Goal: Task Accomplishment & Management: Manage account settings

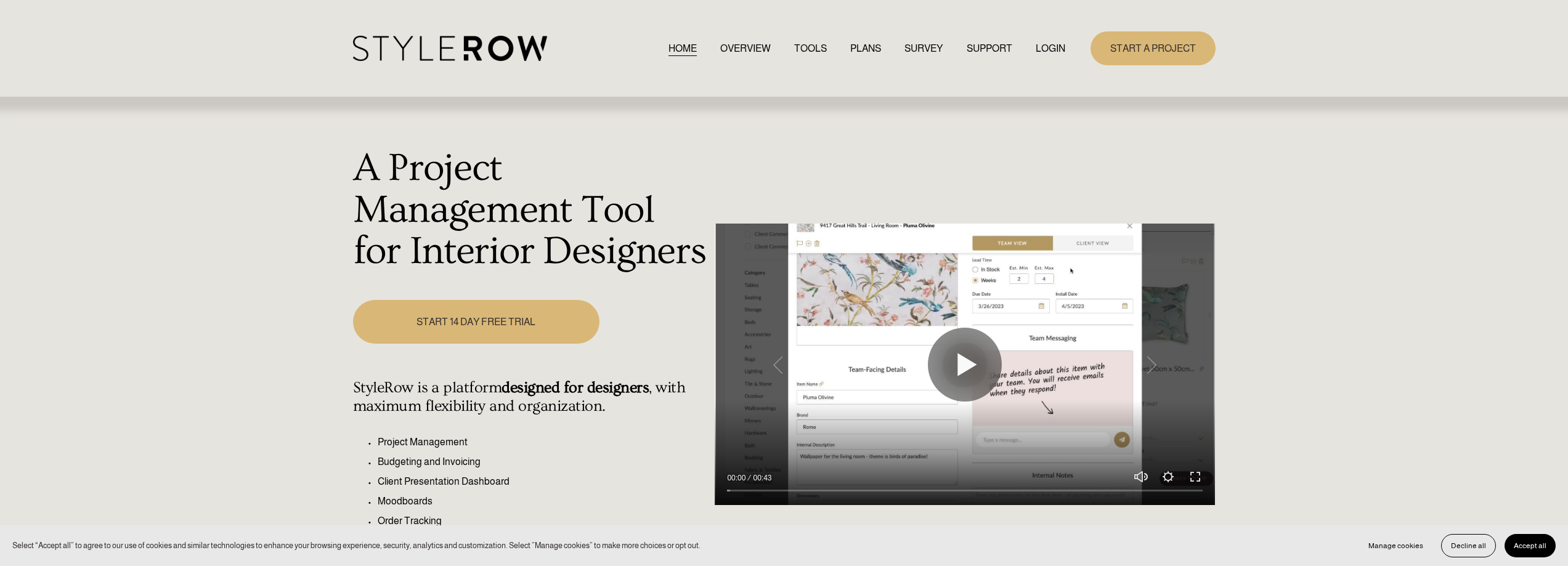
click at [1056, 43] on link "LOGIN" at bounding box center [1051, 49] width 30 height 17
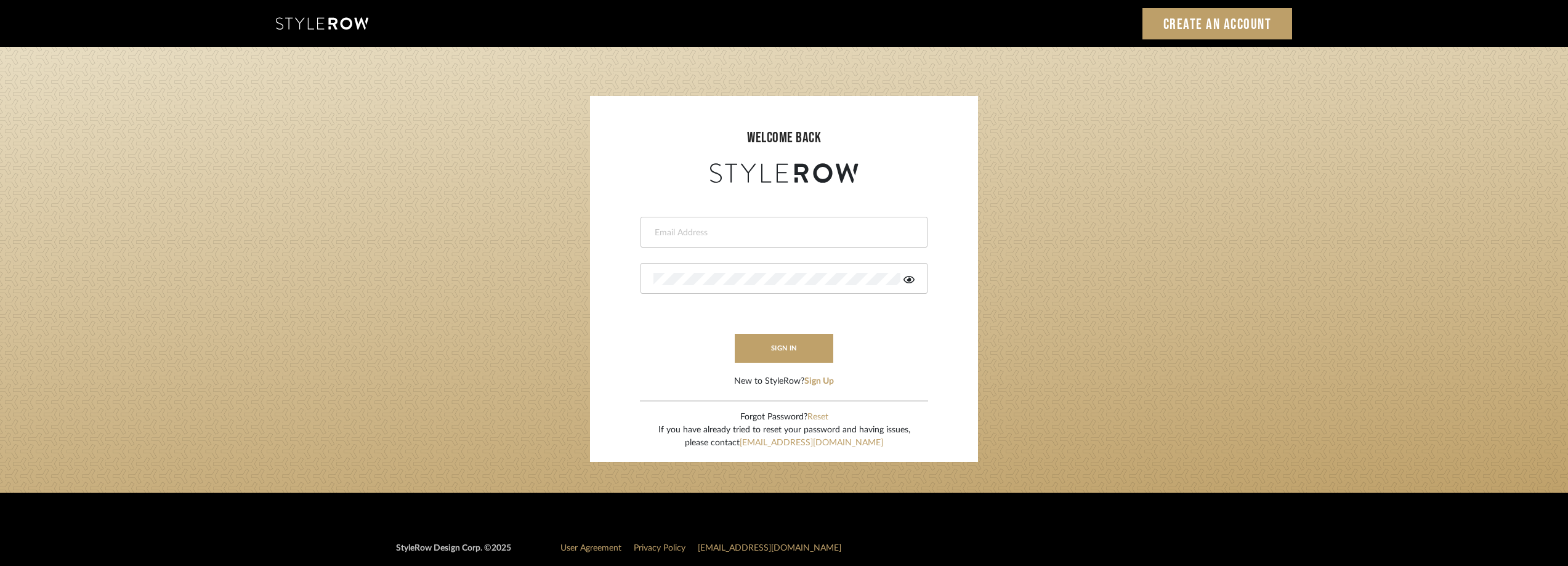
click at [694, 244] on div at bounding box center [784, 232] width 287 height 31
click at [702, 234] on input "email" at bounding box center [783, 232] width 258 height 12
type input "anela@studiodb.com"
click at [717, 272] on div at bounding box center [784, 278] width 287 height 31
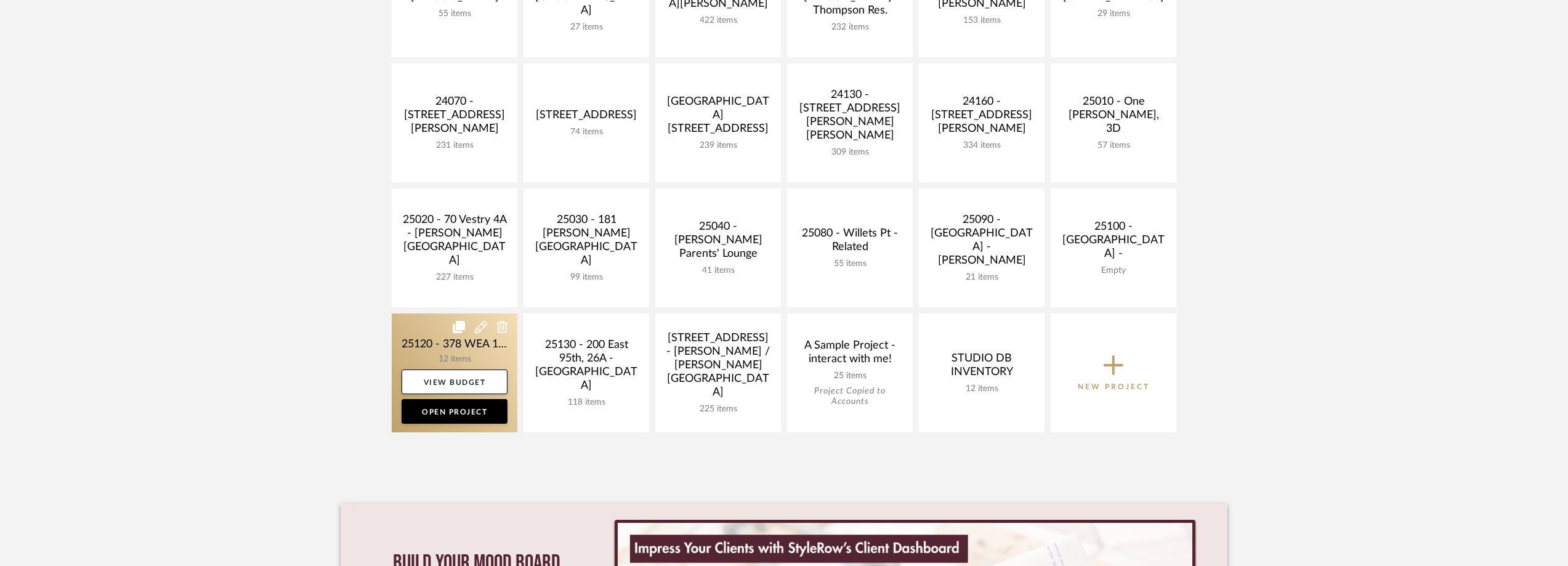
scroll to position [493, 0]
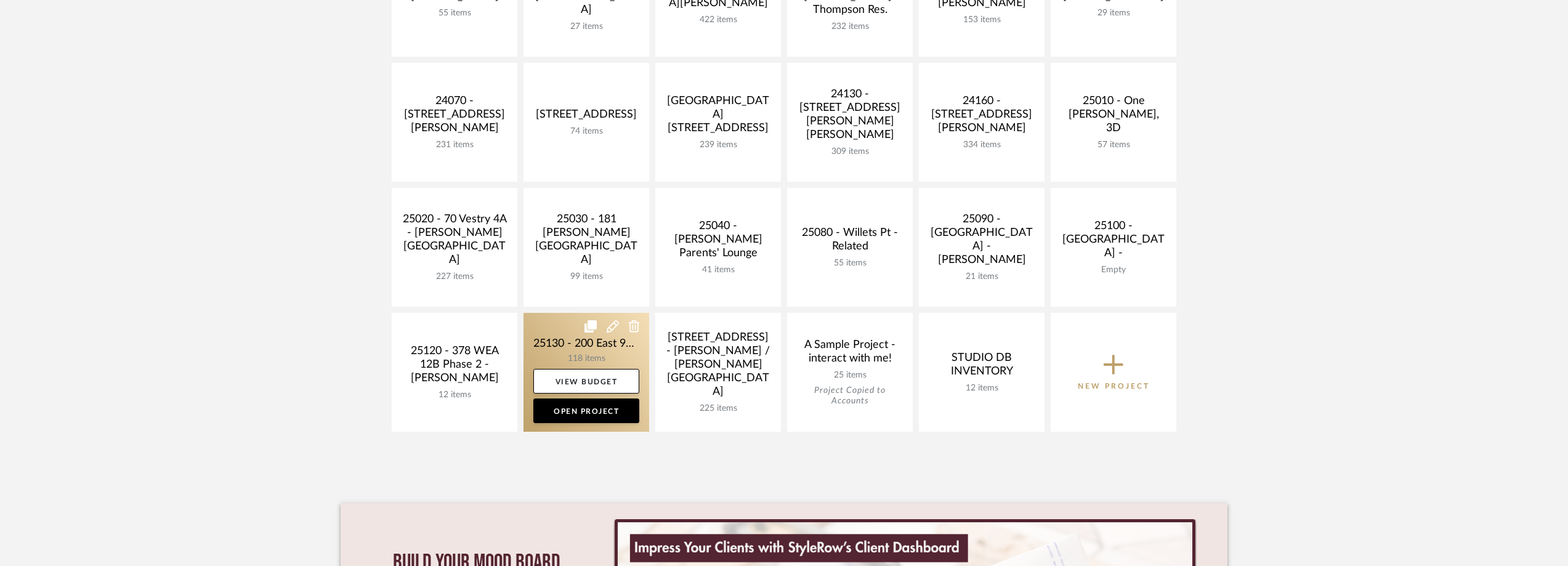
click at [566, 347] on link at bounding box center [586, 372] width 125 height 119
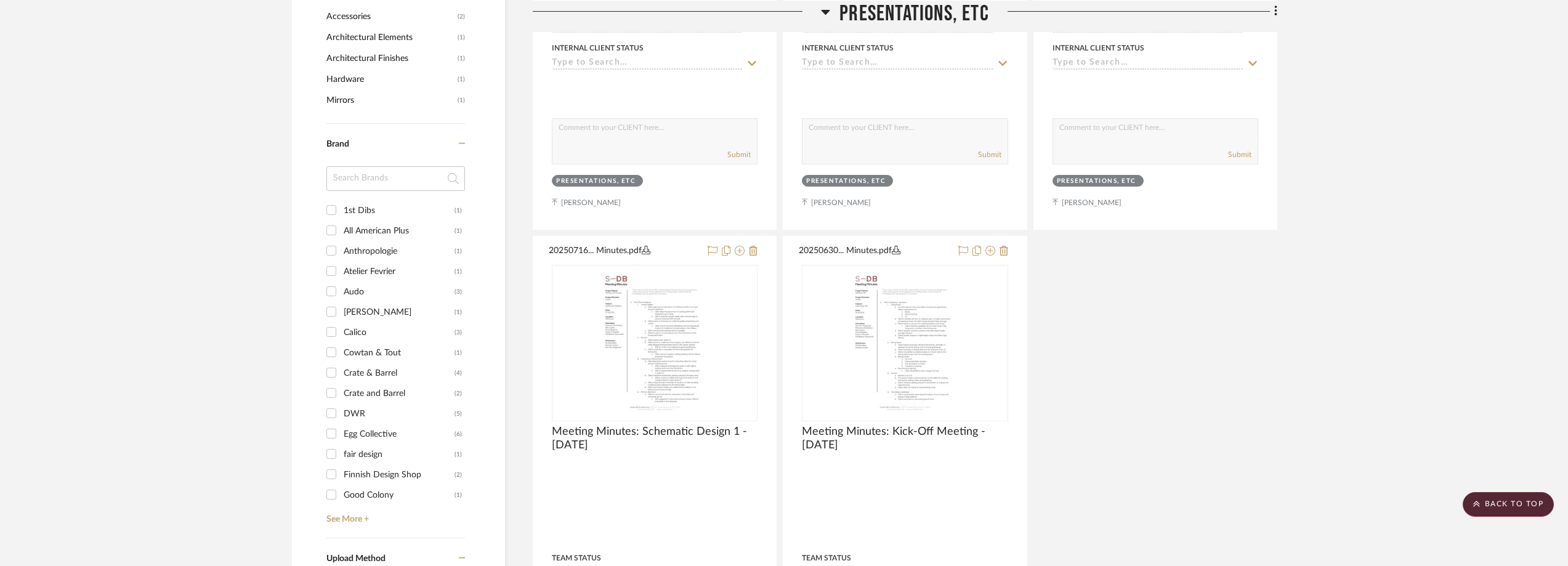
scroll to position [1294, 0]
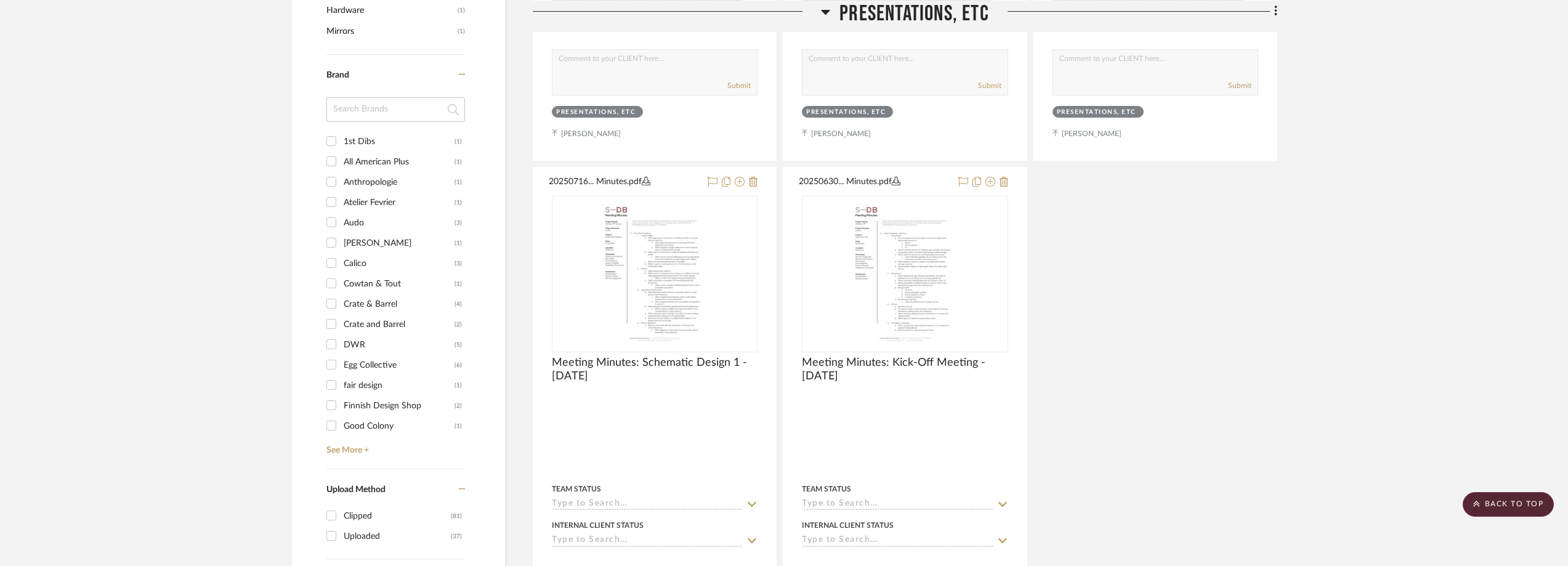
click at [356, 109] on input at bounding box center [396, 109] width 138 height 24
type input "stu"
click at [375, 164] on div "Studio Luddite" at bounding box center [399, 162] width 111 height 20
click at [341, 164] on input "Studio Luddite (1)" at bounding box center [331, 161] width 20 height 20
checkbox input "true"
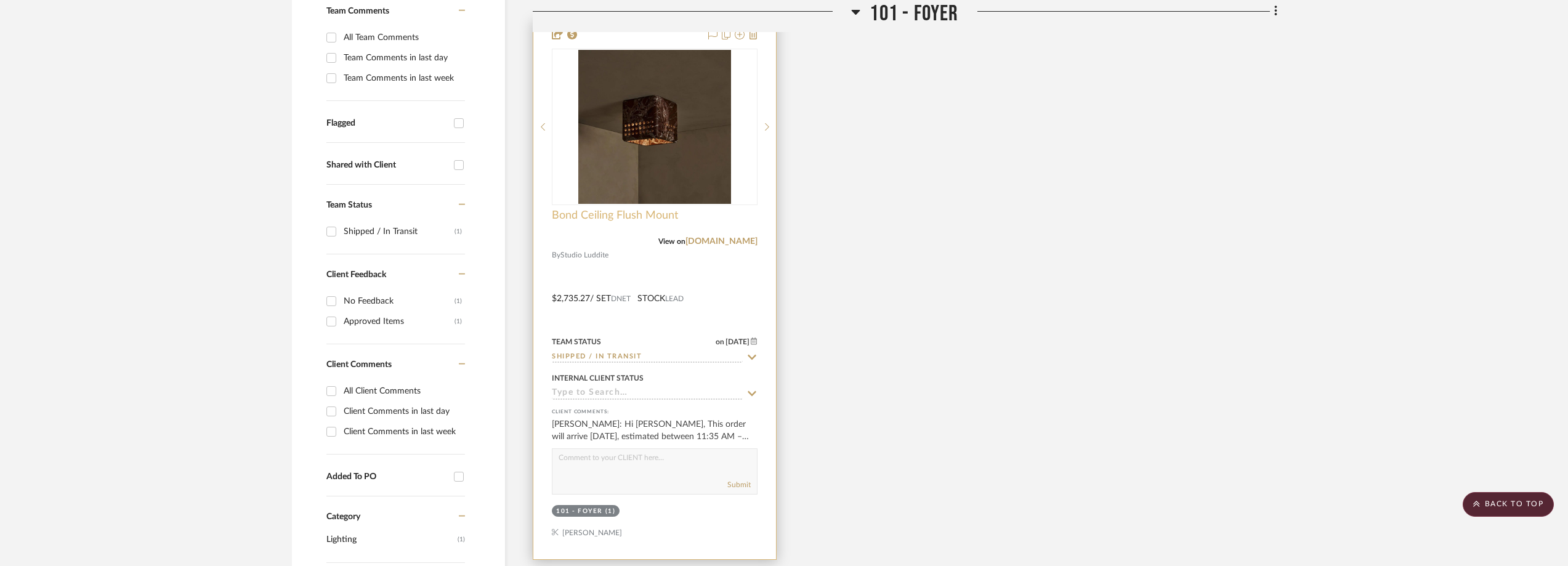
scroll to position [370, 0]
click at [0, 0] on img at bounding box center [0, 0] width 0 height 0
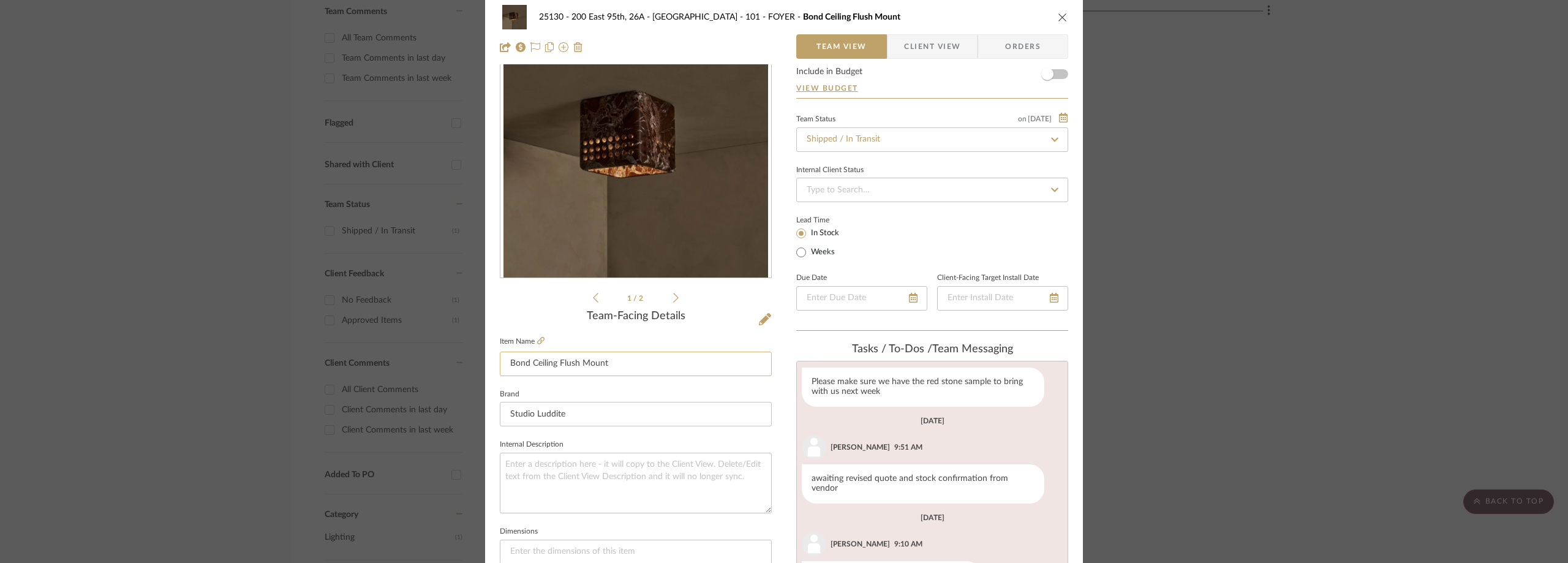
scroll to position [184, 0]
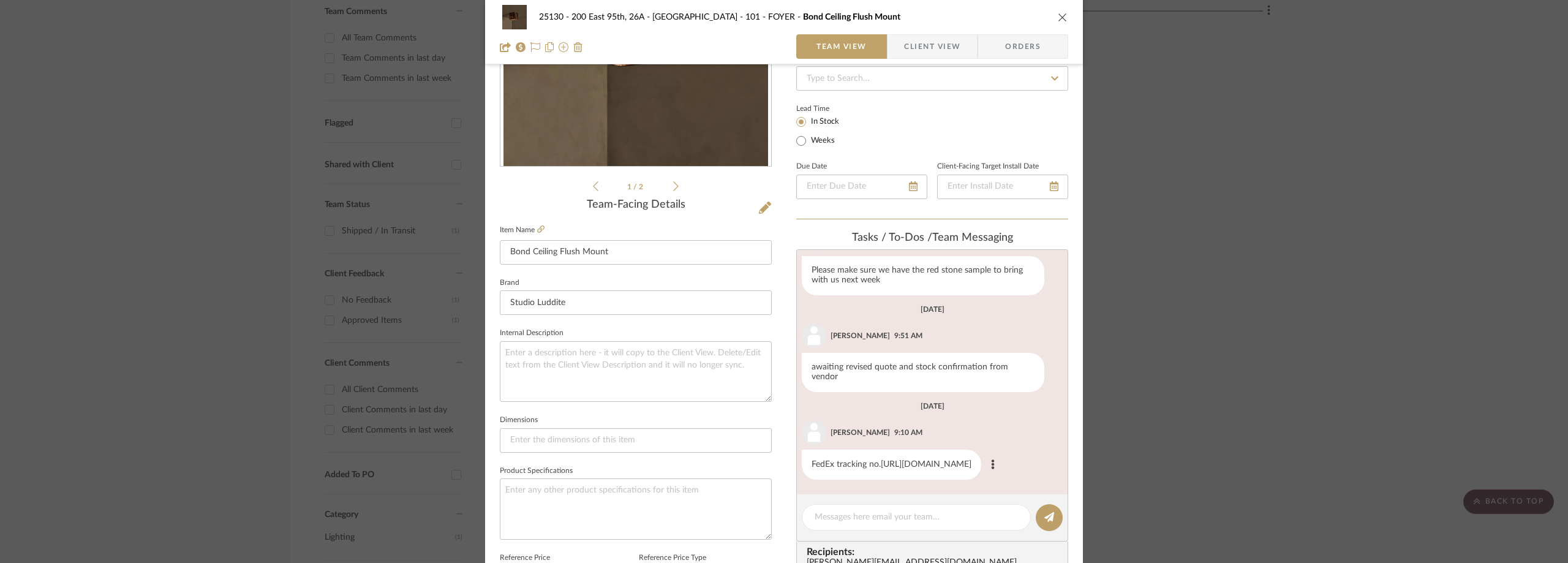
click at [881, 461] on link "https://www.fedex.com/fedextrack/?trknbr=479340463907&trkqual=12029~47934046390…" at bounding box center [925, 464] width 90 height 8
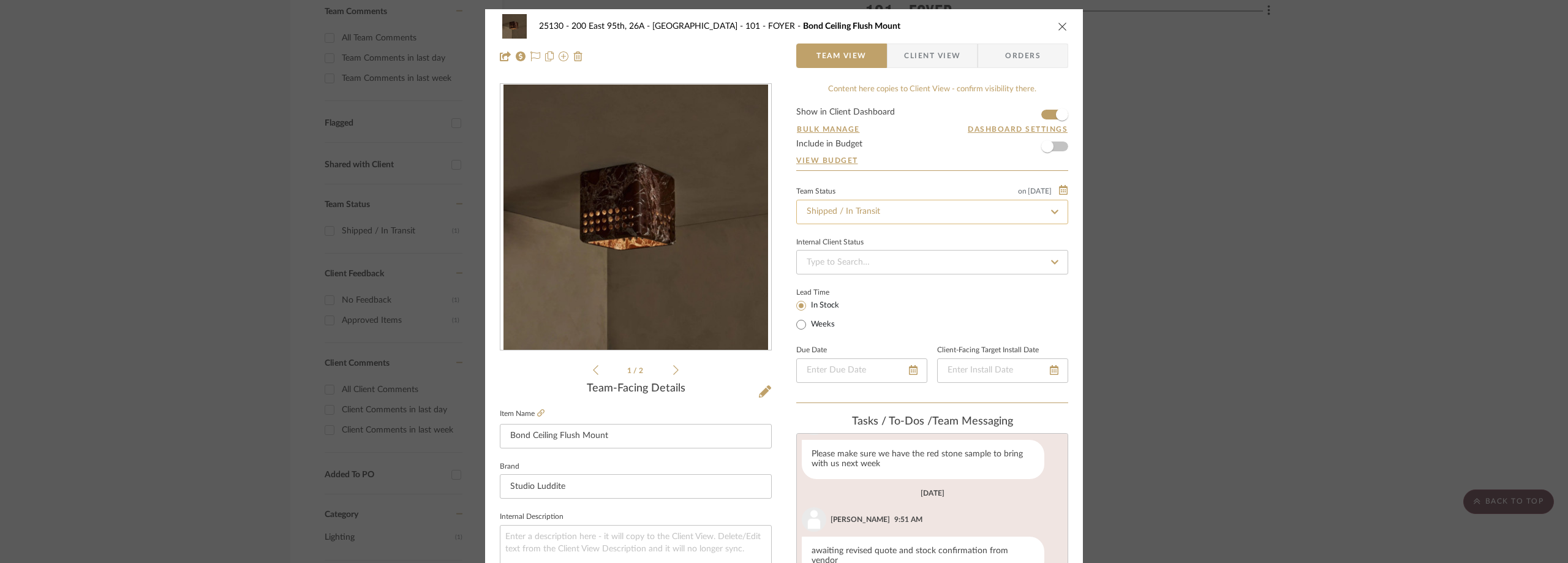
click at [848, 216] on input "Shipped / In Transit" at bounding box center [932, 212] width 272 height 24
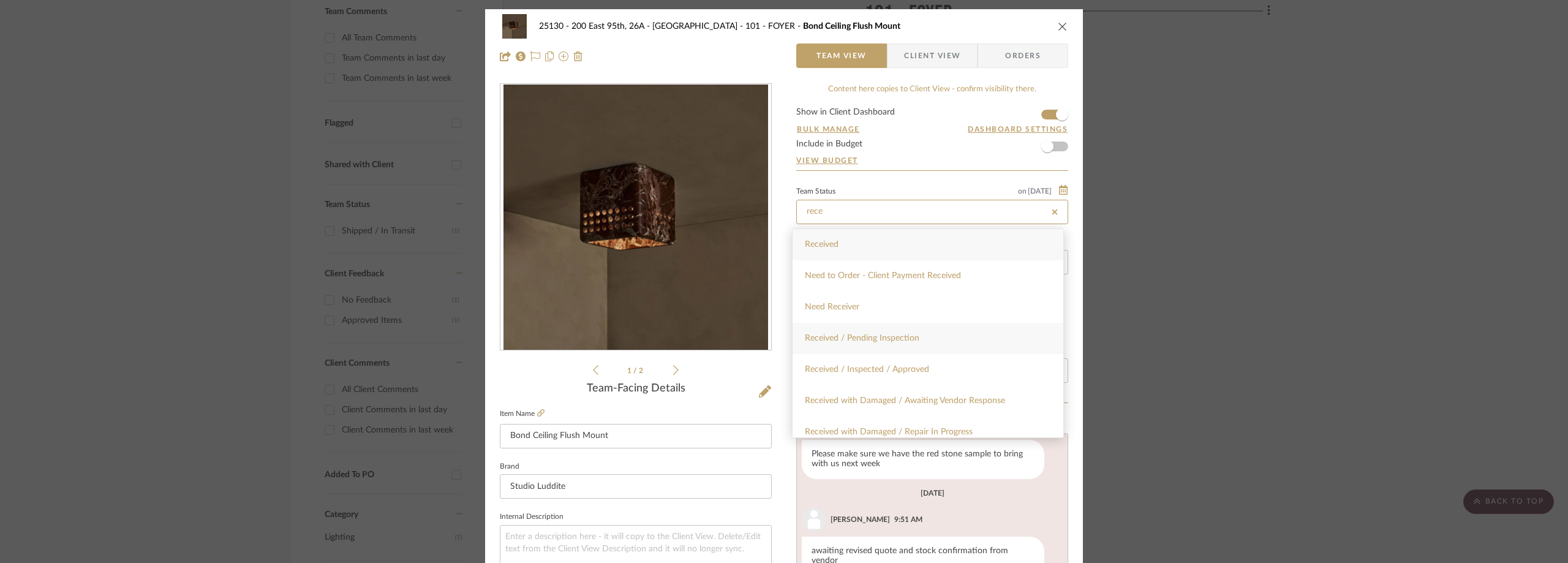
type input "rece"
click at [886, 334] on span "Received / Pending Inspection" at bounding box center [861, 338] width 114 height 8
type input "9/11/2025"
type input "Received / Pending Inspection"
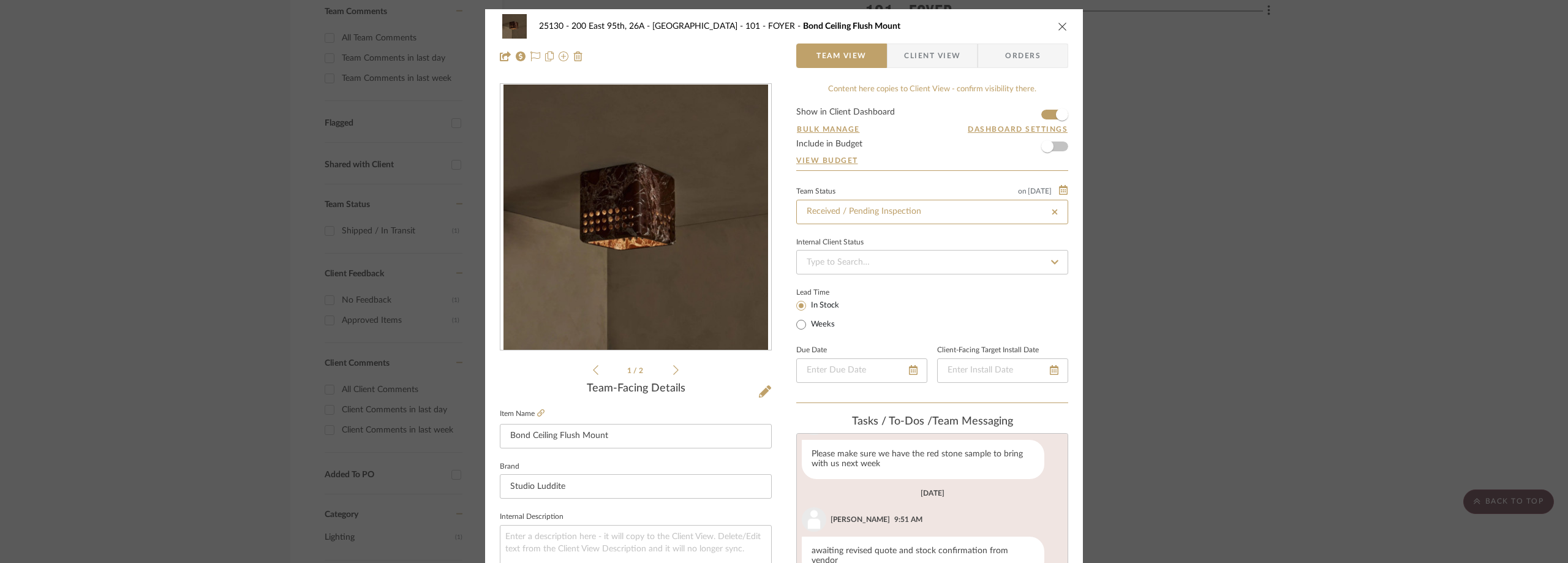
type input "9/11/2025"
type input "Received / Pending Inspection"
click at [539, 412] on icon at bounding box center [541, 413] width 7 height 7
